Goal: Navigation & Orientation: Find specific page/section

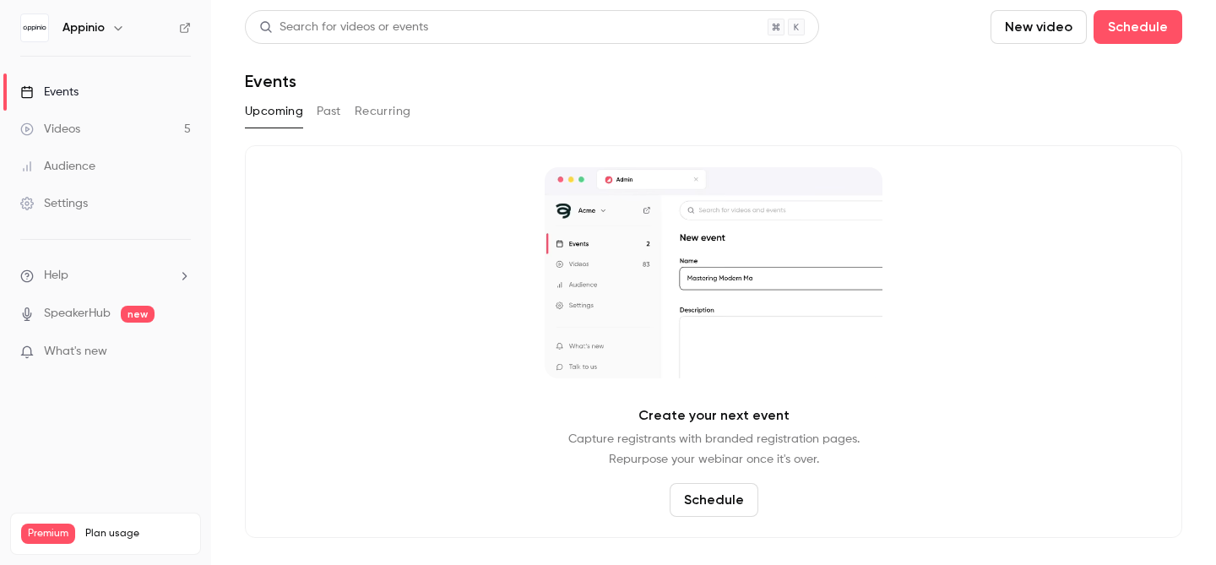
click at [122, 27] on icon "button" at bounding box center [118, 28] width 14 height 14
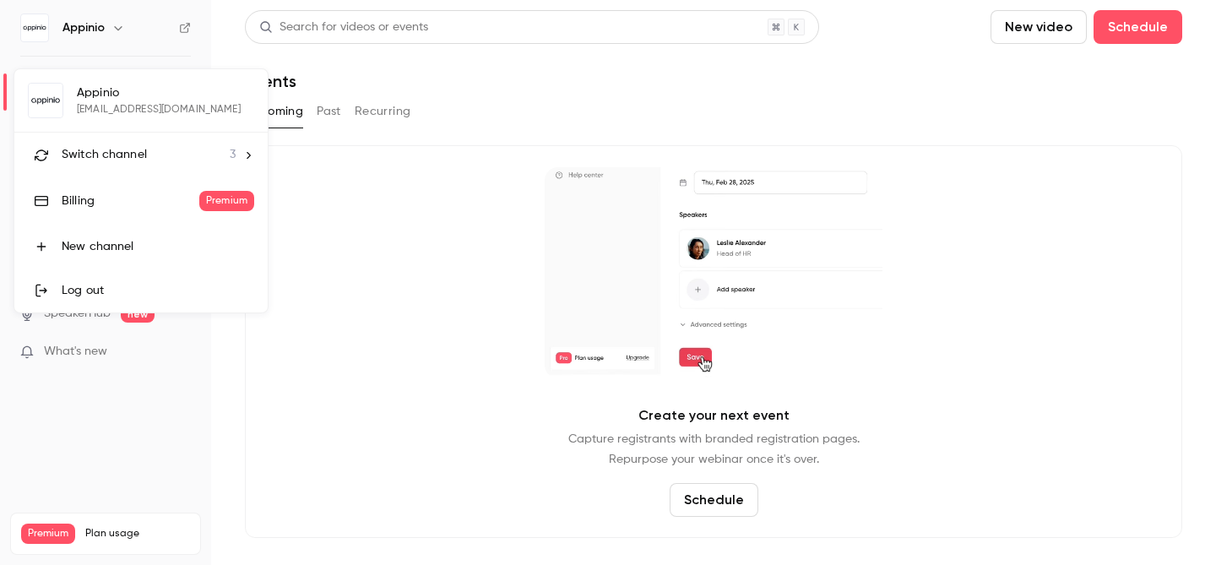
click at [247, 157] on icon at bounding box center [249, 154] width 4 height 7
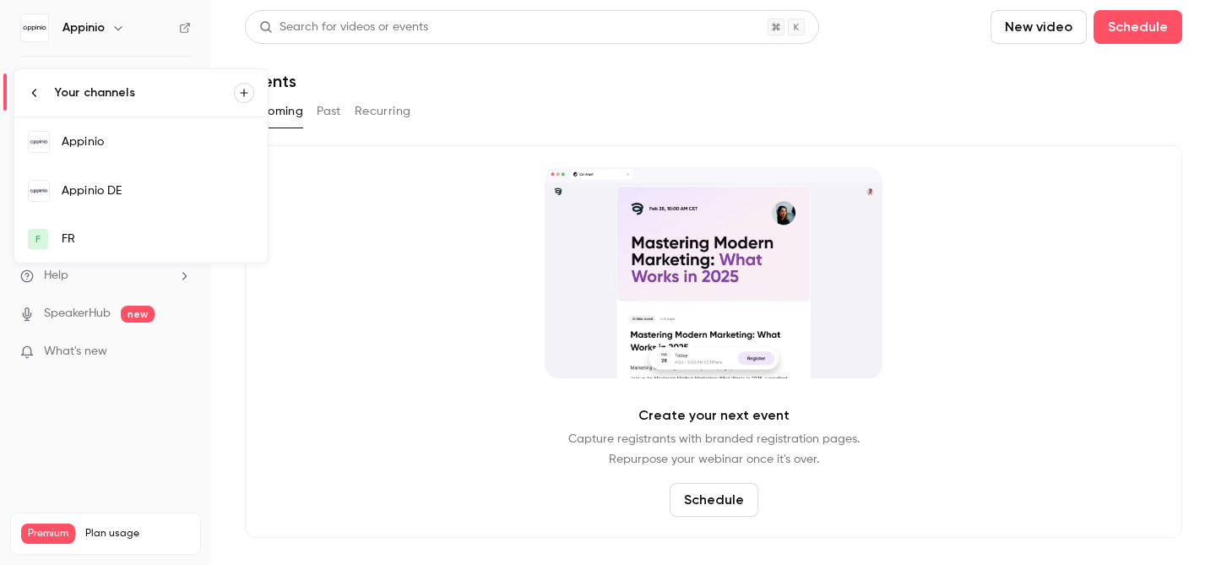
click at [247, 156] on link "Appinio" at bounding box center [140, 141] width 253 height 49
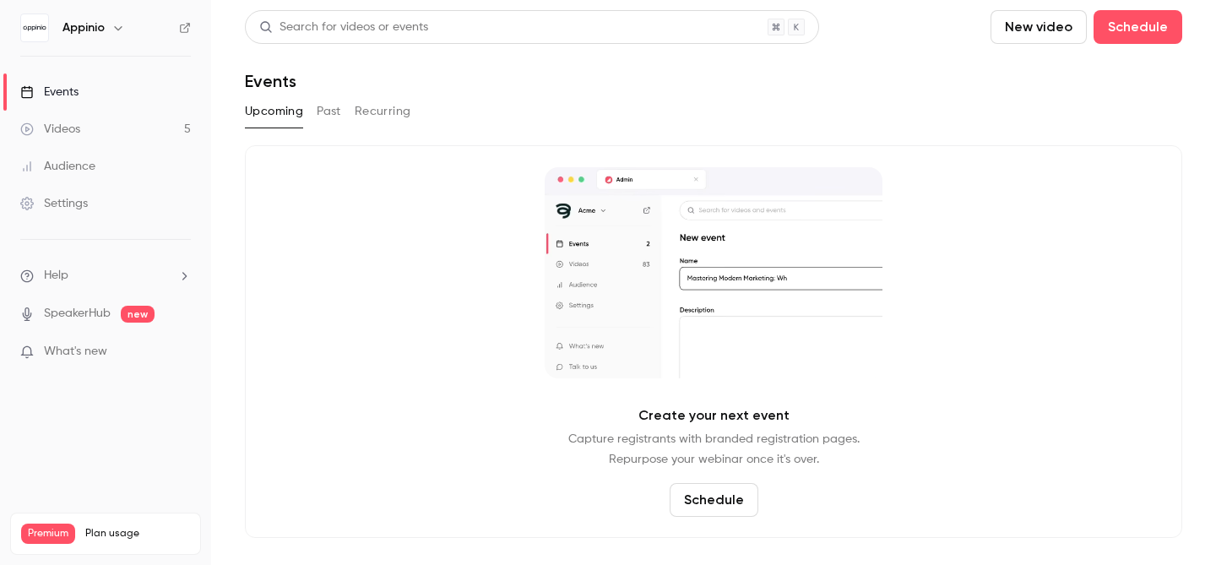
click at [118, 30] on icon "button" at bounding box center [118, 28] width 14 height 14
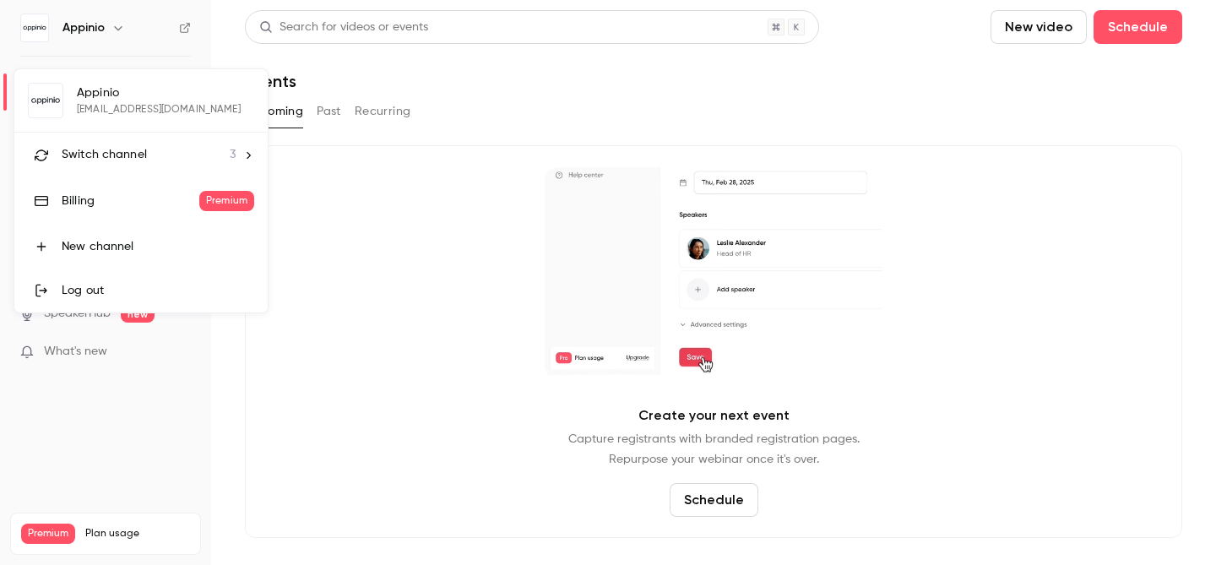
click at [139, 151] on span "Switch channel" at bounding box center [104, 155] width 85 height 18
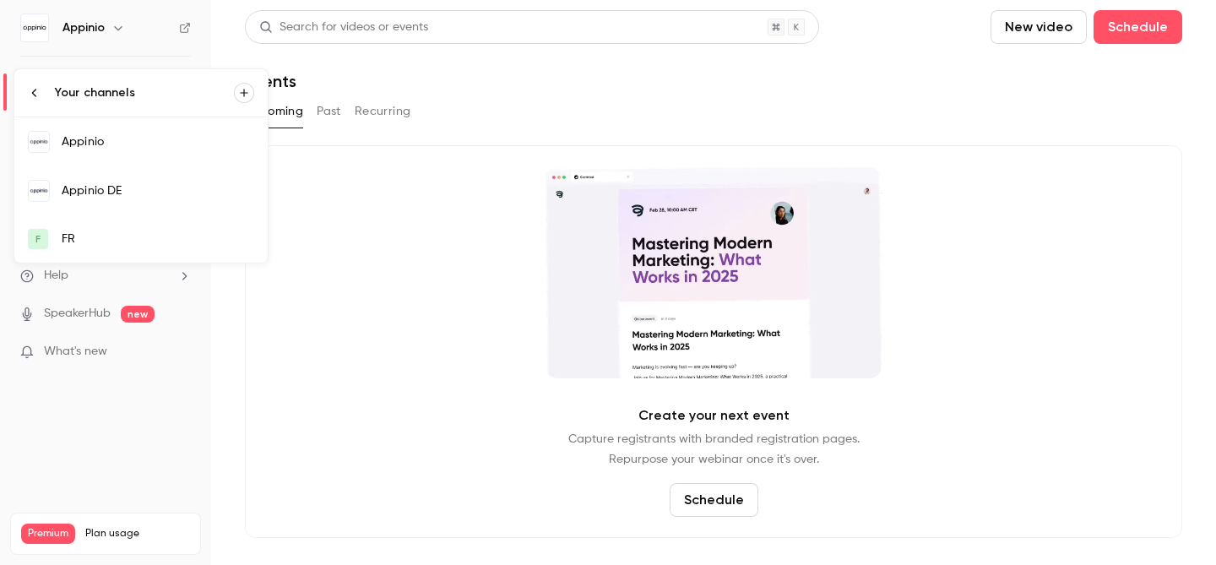
click at [125, 190] on div "Appinio DE" at bounding box center [158, 190] width 193 height 17
